Goal: Transaction & Acquisition: Purchase product/service

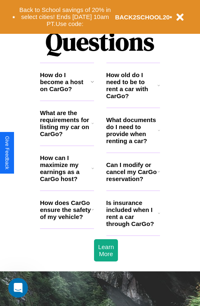
scroll to position [1001, 0]
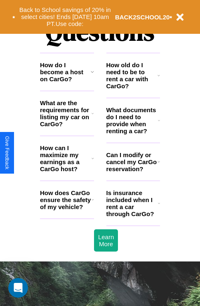
click at [133, 173] on h3 "Can I modify or cancel my CarGo reservation?" at bounding box center [132, 162] width 51 height 21
click at [159, 124] on icon at bounding box center [159, 120] width 2 height 7
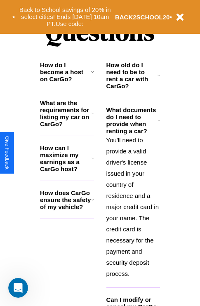
click at [93, 203] on icon at bounding box center [93, 200] width 2 height 7
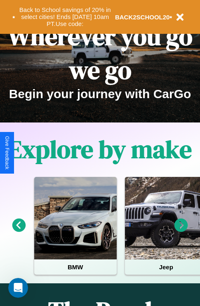
scroll to position [0, 0]
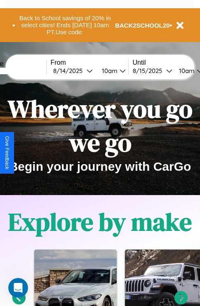
click at [28, 71] on input "text" at bounding box center [15, 71] width 62 height 7
type input "****"
click at [83, 71] on div "8 / 14 / 2025" at bounding box center [69, 71] width 33 height 8
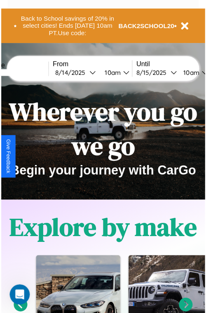
select select "*"
select select "****"
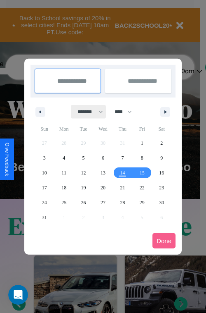
click at [87, 111] on select "******* ******** ***** ***** *** **** **** ****** ********* ******* ******** **…" at bounding box center [88, 112] width 35 height 14
select select "*"
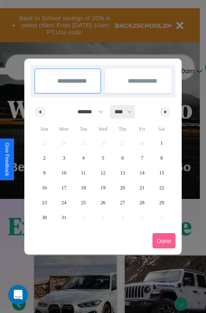
click at [127, 111] on select "**** **** **** **** **** **** **** **** **** **** **** **** **** **** **** ****…" at bounding box center [123, 112] width 25 height 14
select select "****"
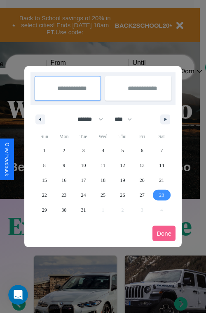
click at [162, 195] on span "28" at bounding box center [161, 194] width 5 height 15
type input "**********"
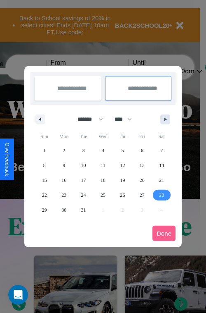
click at [166, 119] on icon "button" at bounding box center [167, 119] width 4 height 3
select select "*"
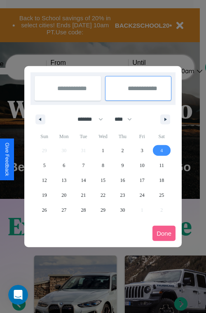
click at [162, 150] on span "4" at bounding box center [162, 150] width 2 height 15
type input "**********"
select select "*"
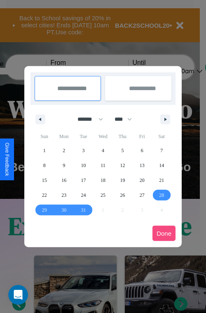
click at [164, 233] on button "Done" at bounding box center [164, 232] width 23 height 15
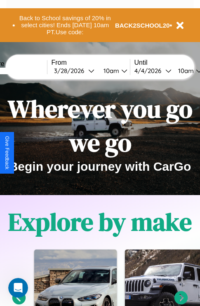
click at [195, 71] on div "10am" at bounding box center [185, 71] width 22 height 8
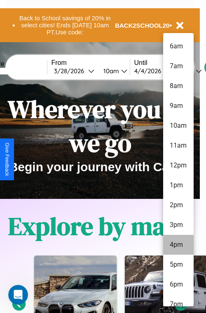
click at [178, 244] on li "4pm" at bounding box center [179, 245] width 31 height 20
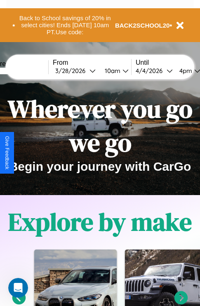
scroll to position [0, 28]
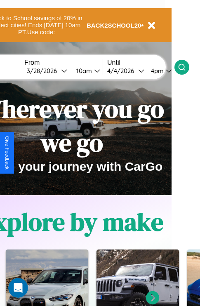
click at [186, 67] on icon at bounding box center [182, 67] width 8 height 8
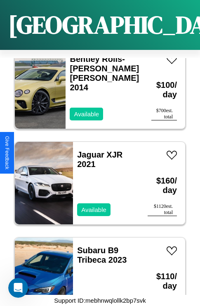
scroll to position [606, 0]
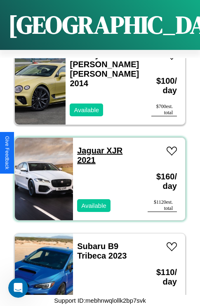
click at [88, 146] on link "Jaguar XJR 2021" at bounding box center [99, 155] width 45 height 19
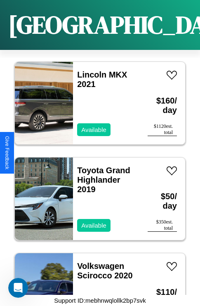
scroll to position [3767, 0]
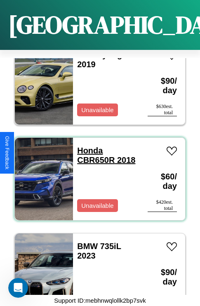
click at [88, 146] on link "Honda CBR650R 2018" at bounding box center [106, 155] width 58 height 19
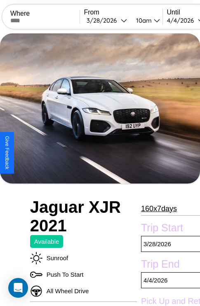
scroll to position [64, 0]
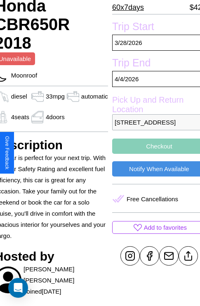
scroll to position [206, 36]
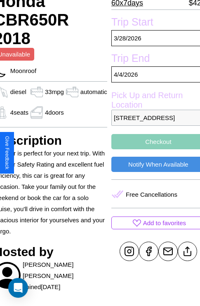
click at [153, 149] on button "Checkout" at bounding box center [158, 141] width 94 height 15
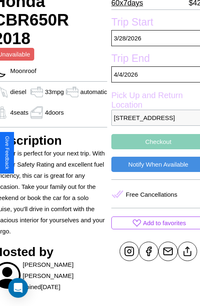
click at [153, 149] on button "Checkout" at bounding box center [158, 141] width 94 height 15
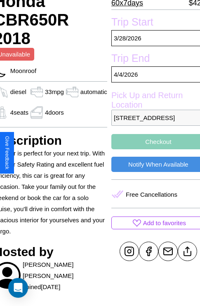
click at [153, 149] on button "Checkout" at bounding box center [158, 141] width 94 height 15
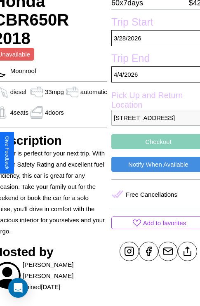
click at [153, 149] on button "Checkout" at bounding box center [158, 141] width 94 height 15
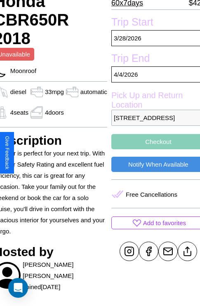
click at [153, 149] on button "Checkout" at bounding box center [158, 141] width 94 height 15
